Goal: Task Accomplishment & Management: Manage account settings

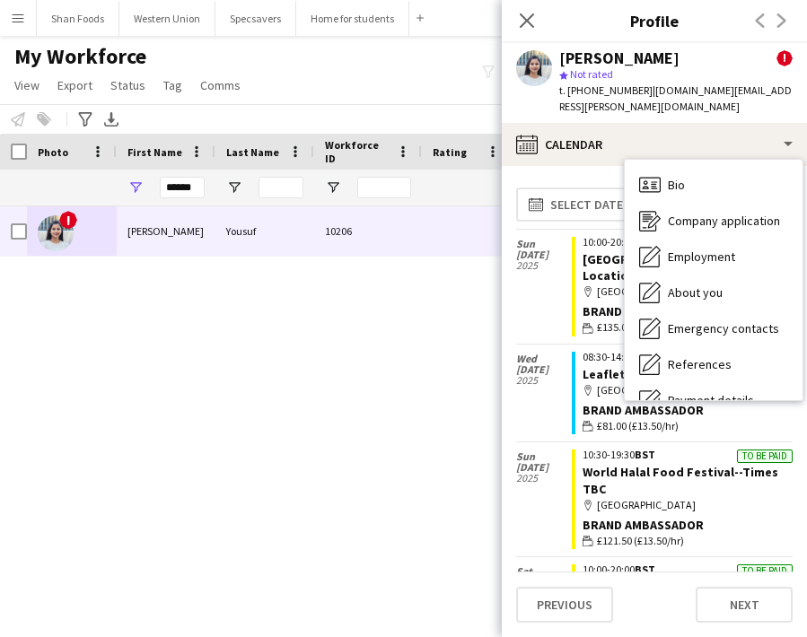
click at [611, 137] on div "calendar-full Calendar" at bounding box center [654, 144] width 305 height 43
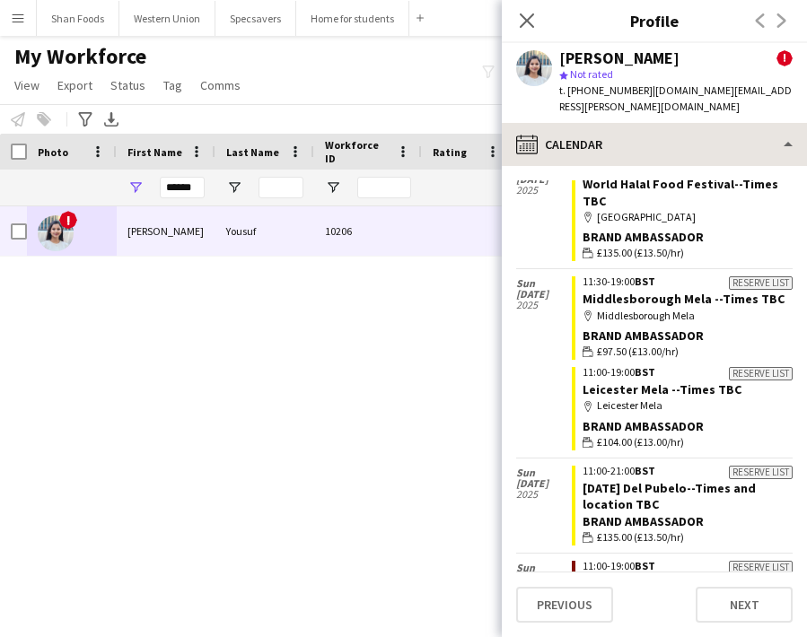
scroll to position [234, 0]
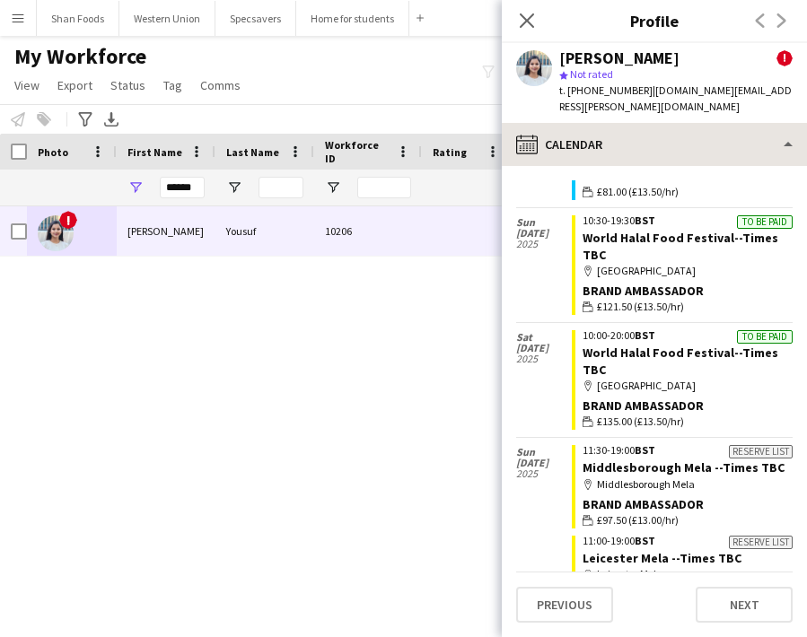
click at [600, 123] on div "calendar-full Calendar" at bounding box center [654, 144] width 305 height 43
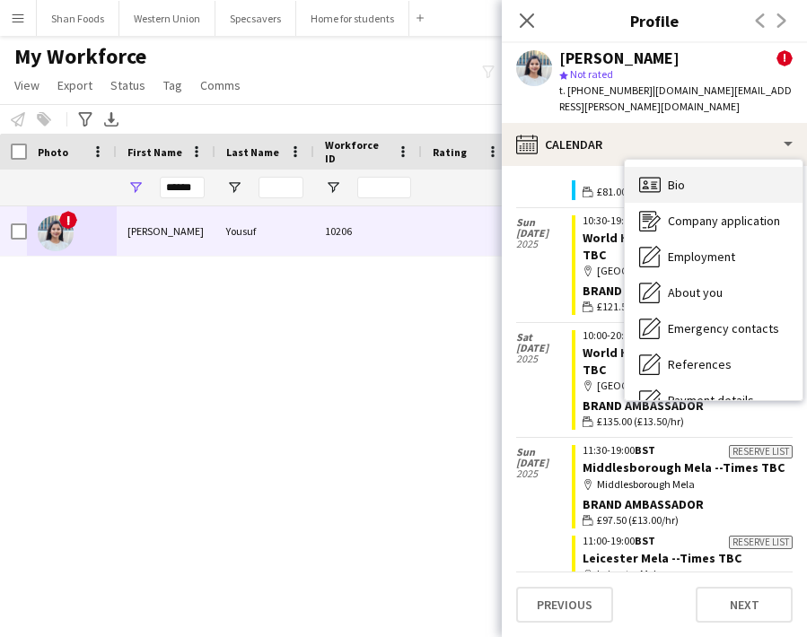
scroll to position [0, 0]
click at [700, 177] on div "Bio Bio" at bounding box center [714, 185] width 178 height 36
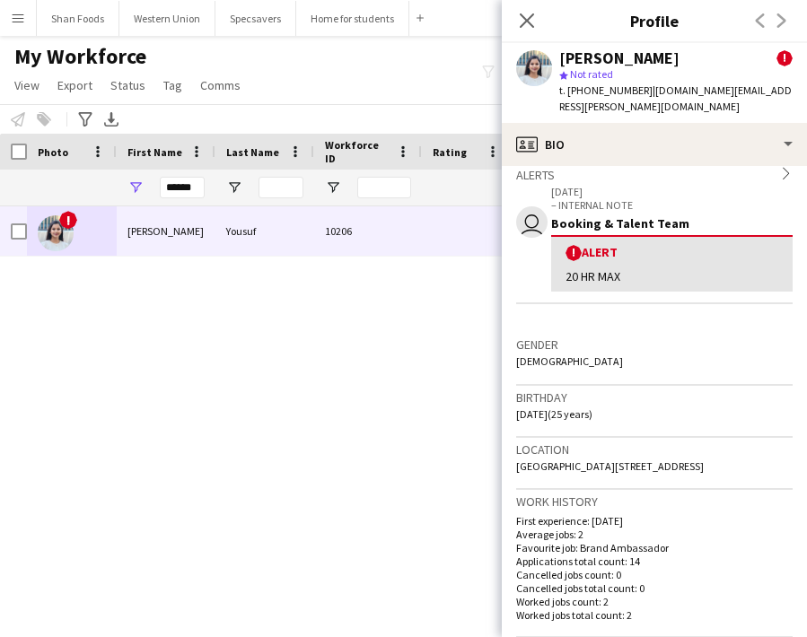
scroll to position [323, 0]
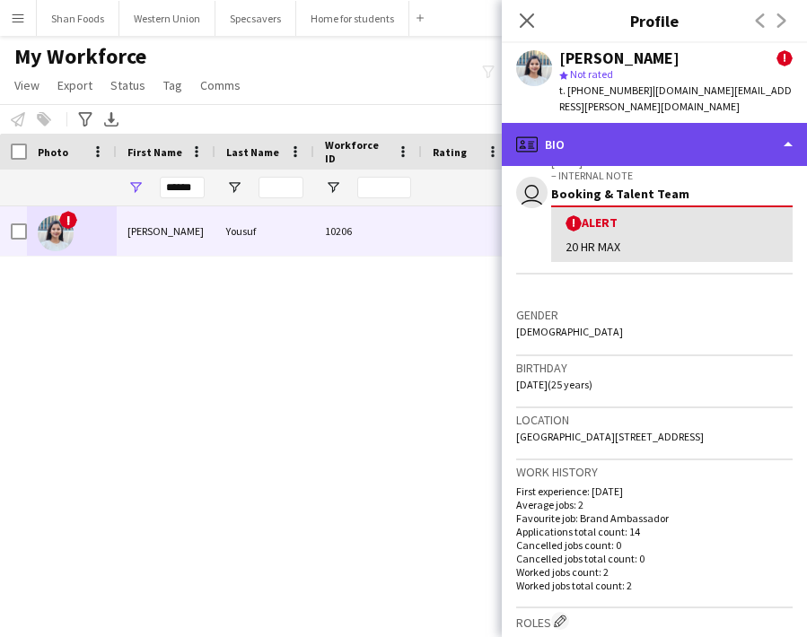
click at [652, 127] on div "profile Bio" at bounding box center [654, 144] width 305 height 43
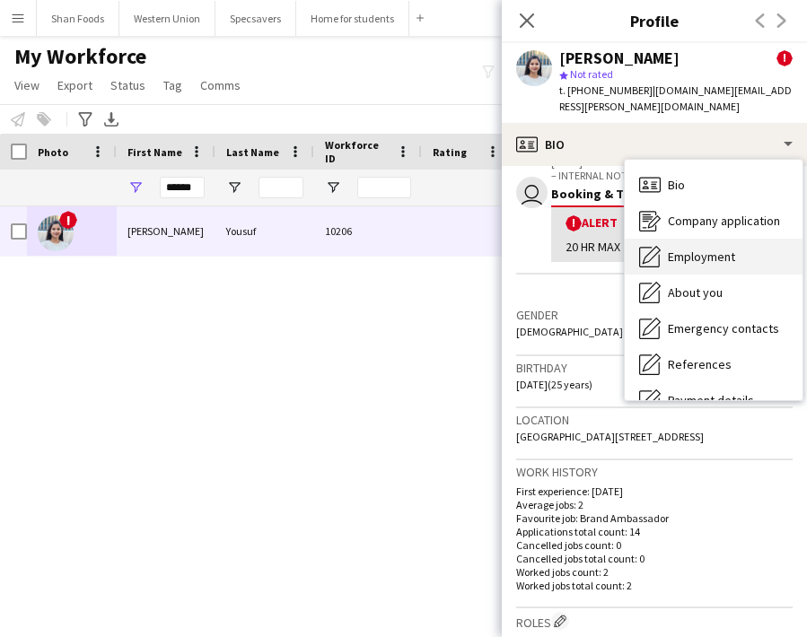
click at [672, 249] on span "Employment" at bounding box center [701, 257] width 67 height 16
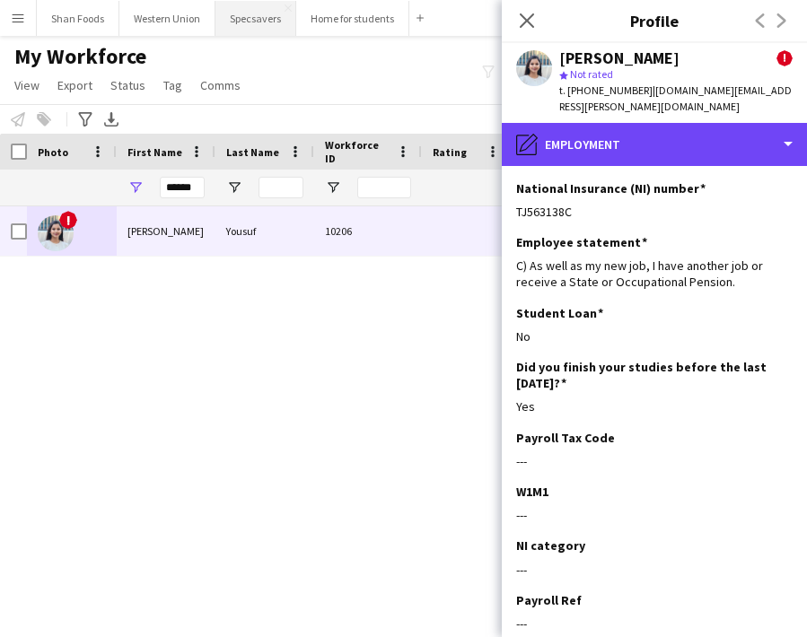
click at [553, 125] on div "pencil4 Employment" at bounding box center [654, 144] width 305 height 43
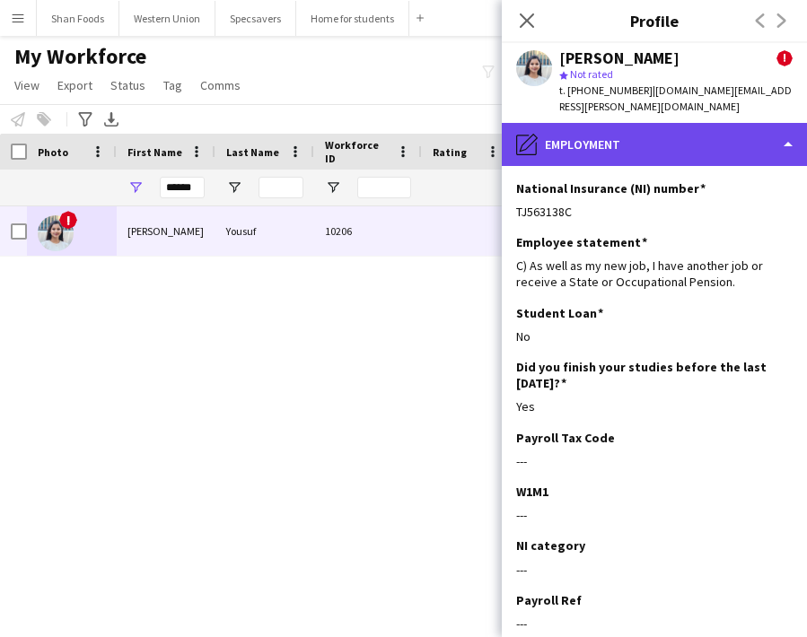
click at [564, 123] on div "pencil4 Employment" at bounding box center [654, 144] width 305 height 43
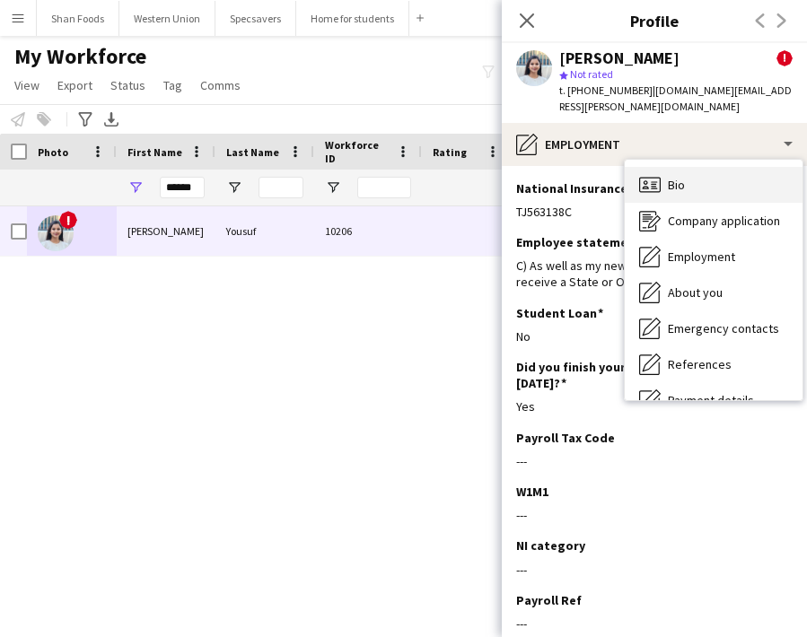
click at [670, 177] on span "Bio" at bounding box center [676, 185] width 17 height 16
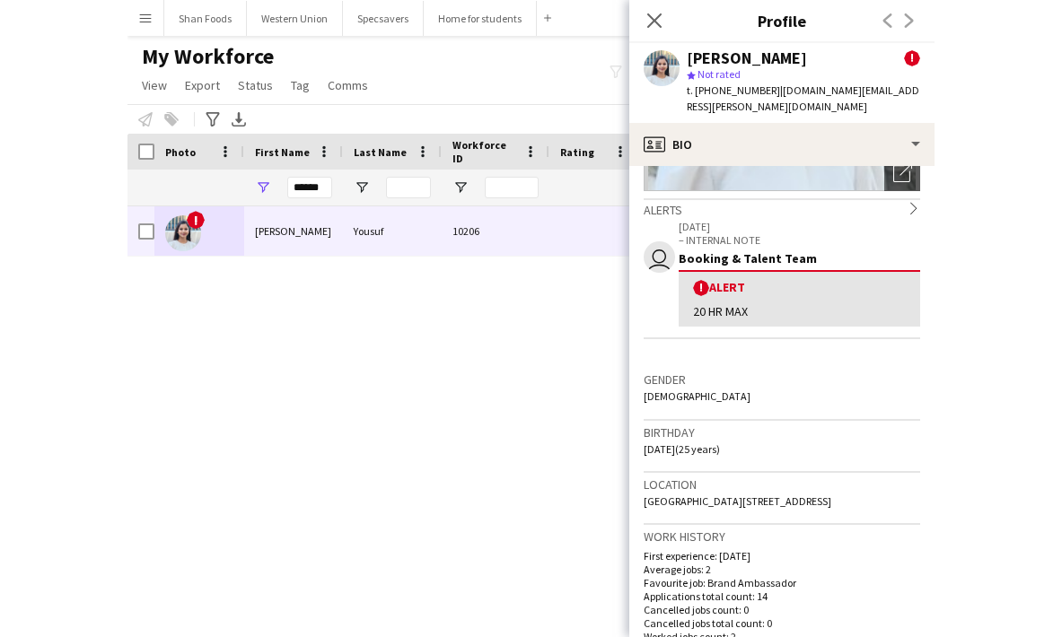
scroll to position [265, 0]
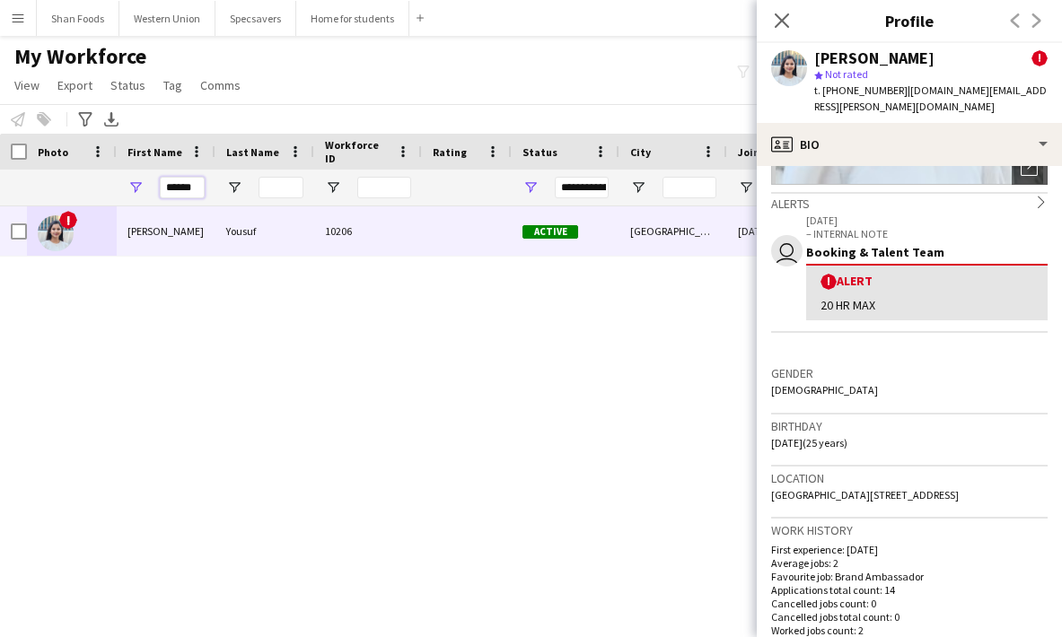
drag, startPoint x: 199, startPoint y: 185, endPoint x: 58, endPoint y: 178, distance: 141.1
click at [59, 183] on div "******" at bounding box center [973, 188] width 1946 height 36
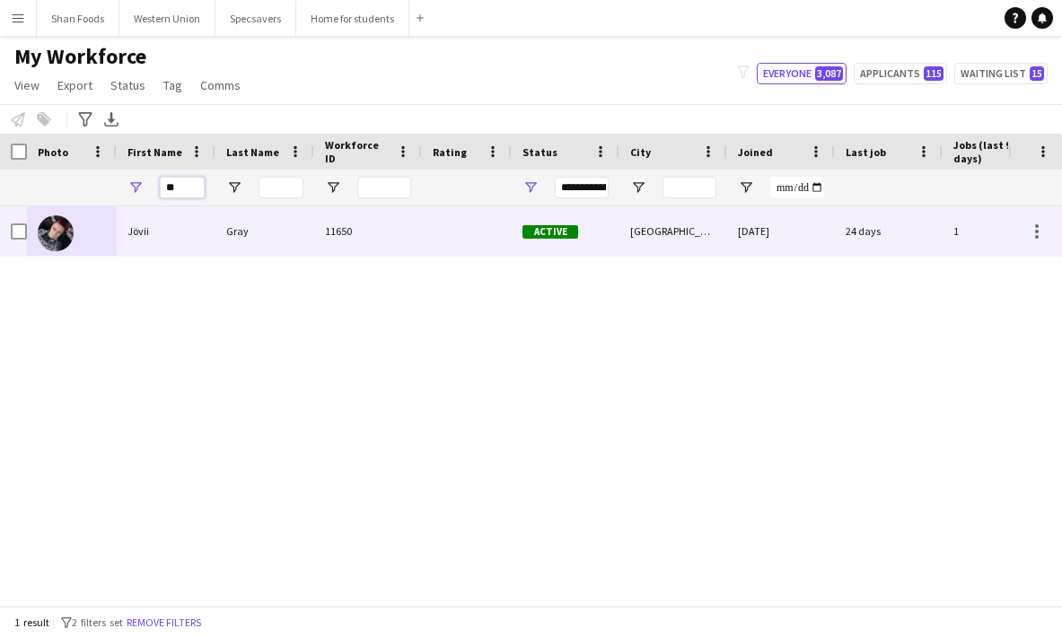
type input "**"
click at [75, 233] on div at bounding box center [72, 230] width 90 height 49
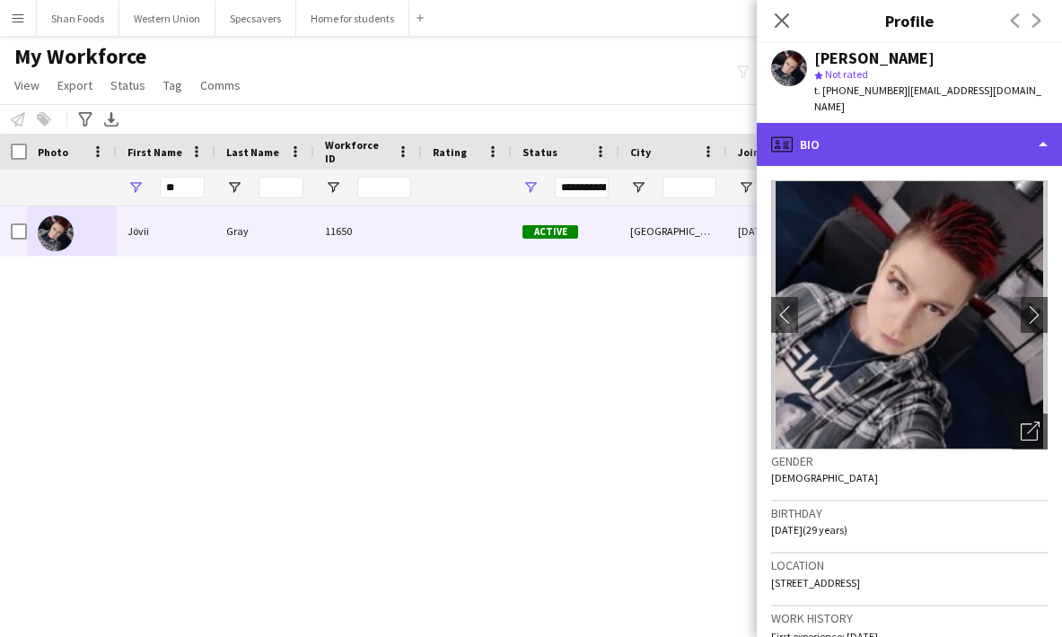
click at [806, 123] on div "profile Bio" at bounding box center [909, 144] width 305 height 43
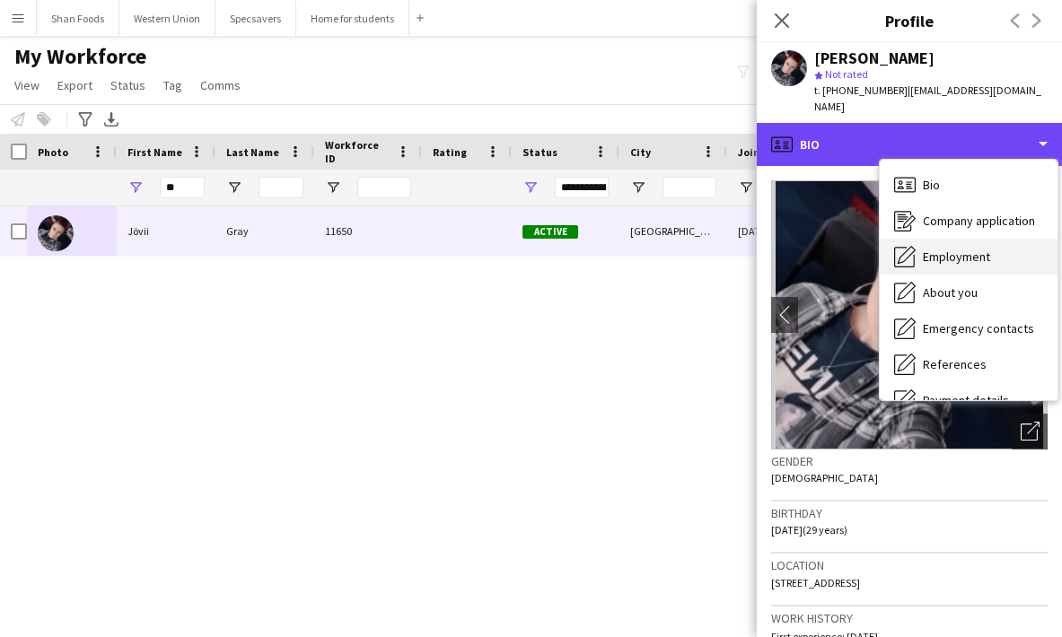
scroll to position [0, 0]
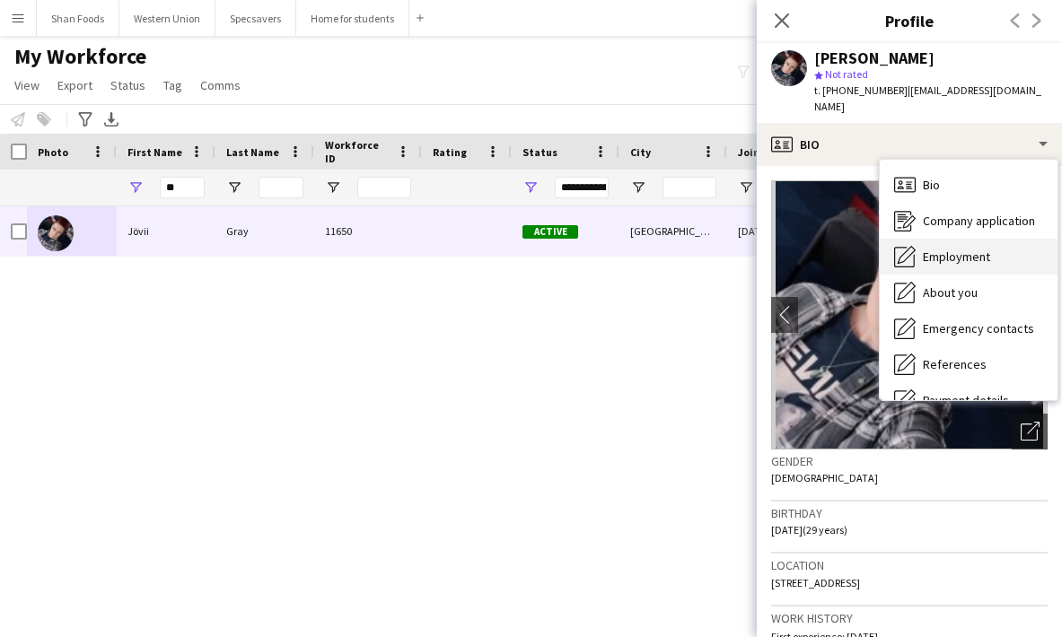
click at [806, 249] on span "Employment" at bounding box center [956, 257] width 67 height 16
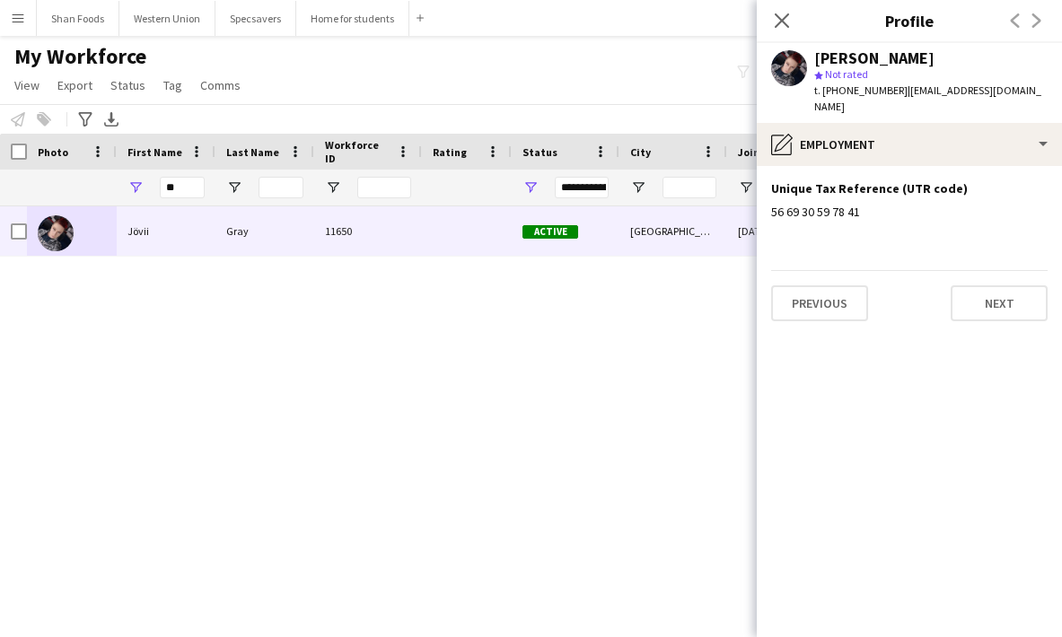
click at [806, 412] on app-section-data-types "Unique Tax Reference (UTR code) Edit this field 56 69 30 59 78 41 Previous Next" at bounding box center [909, 401] width 305 height 471
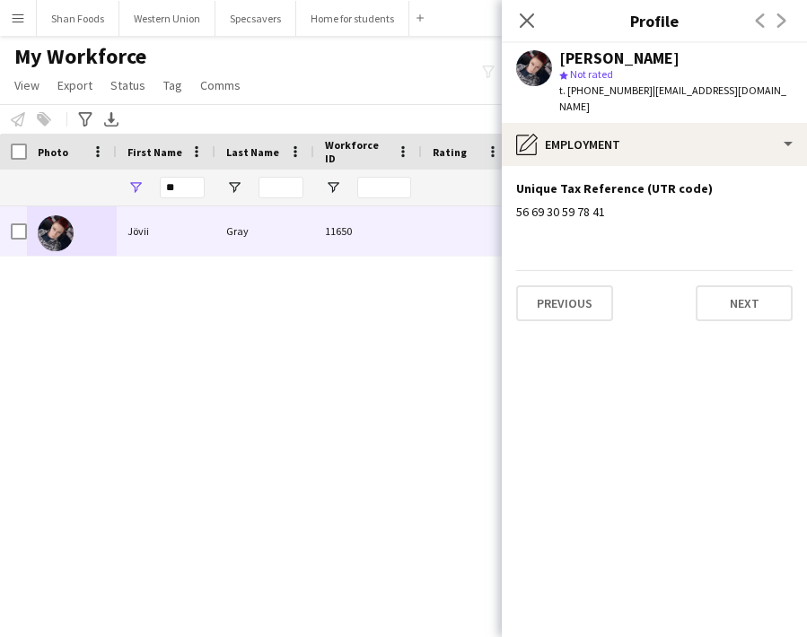
click at [510, 13] on div "Close pop-in" at bounding box center [527, 20] width 50 height 41
click at [536, 24] on app-icon "Close pop-in" at bounding box center [527, 21] width 26 height 26
